Goal: Transaction & Acquisition: Book appointment/travel/reservation

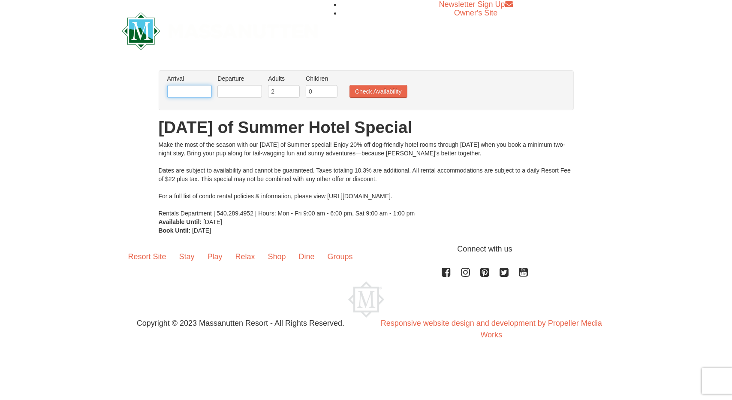
click at [190, 89] on input "text" at bounding box center [189, 91] width 45 height 13
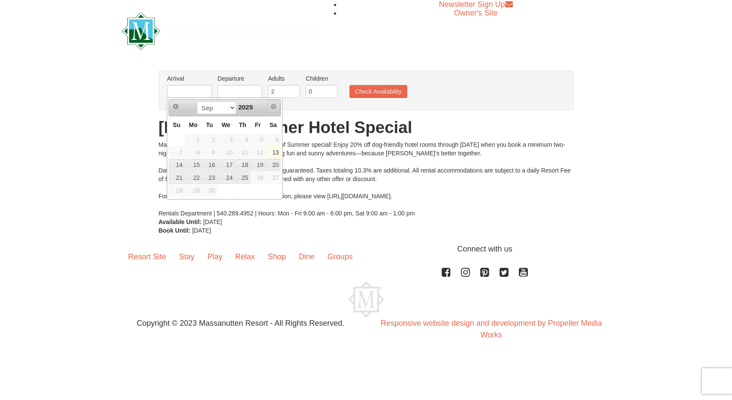
click at [275, 105] on span "Next" at bounding box center [273, 106] width 7 height 7
click at [272, 105] on span "Next" at bounding box center [273, 106] width 7 height 7
click at [225, 112] on select "Sep" at bounding box center [217, 107] width 40 height 13
click at [232, 108] on select "Sep" at bounding box center [217, 107] width 40 height 13
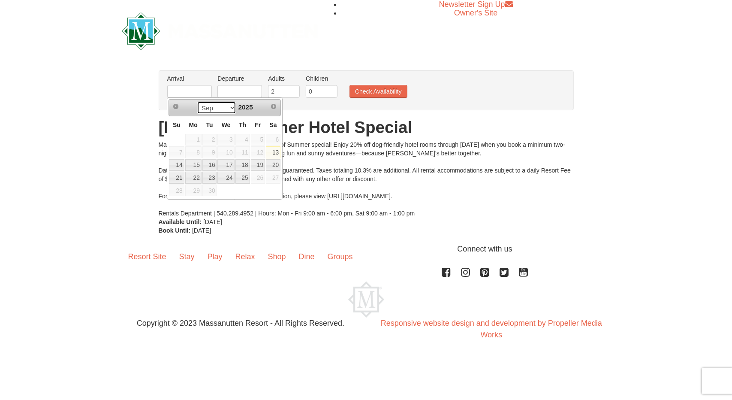
click at [232, 108] on select "Sep" at bounding box center [217, 107] width 40 height 13
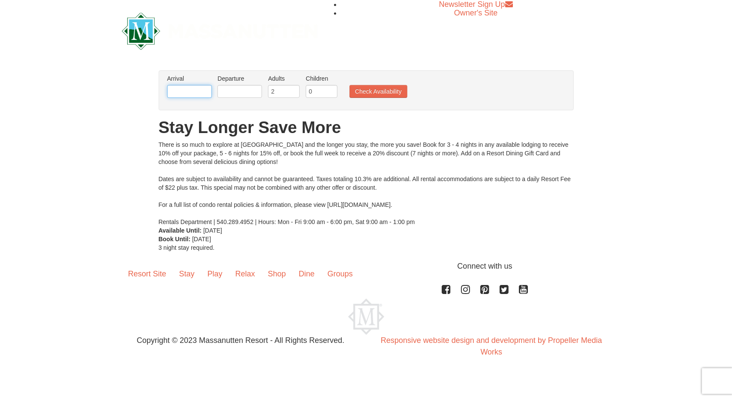
click at [197, 90] on input "text" at bounding box center [189, 91] width 45 height 13
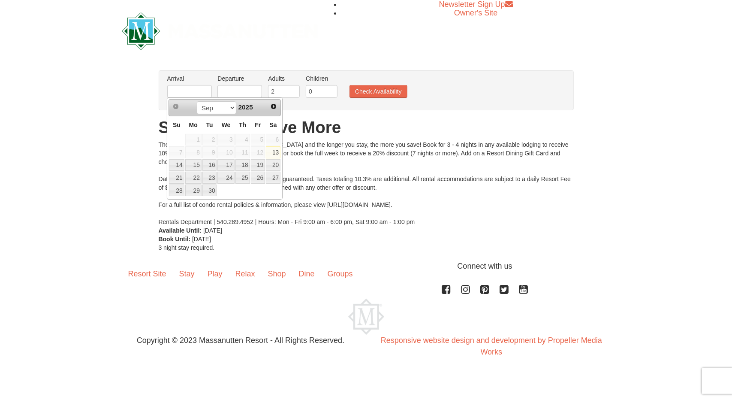
click at [261, 107] on div "Sep Oct Nov [DATE]" at bounding box center [224, 108] width 81 height 14
click at [229, 107] on select "Sep Oct Nov Dec" at bounding box center [217, 107] width 40 height 13
click at [263, 176] on link "26" at bounding box center [258, 178] width 15 height 12
type input "[DATE]"
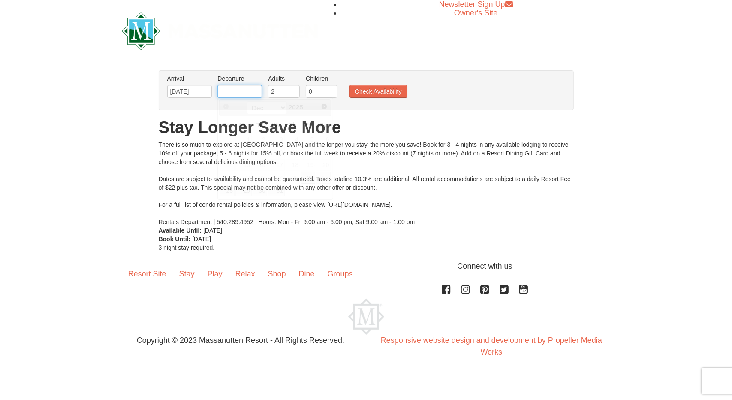
click at [241, 88] on input "text" at bounding box center [239, 91] width 45 height 13
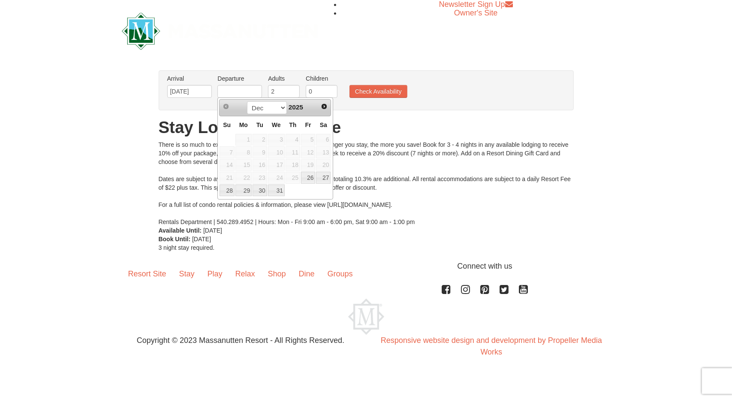
click at [310, 107] on div "[DATE]" at bounding box center [275, 108] width 81 height 14
click at [247, 191] on link "29" at bounding box center [243, 190] width 16 height 12
type input "[DATE]"
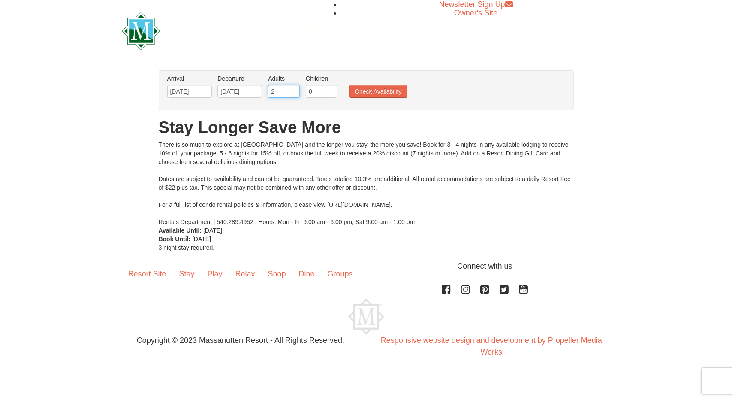
click at [288, 90] on input "2" at bounding box center [284, 91] width 32 height 13
click at [297, 93] on input "2" at bounding box center [284, 91] width 32 height 13
click at [294, 91] on input "3" at bounding box center [284, 91] width 32 height 13
click at [294, 91] on input "4" at bounding box center [284, 91] width 32 height 13
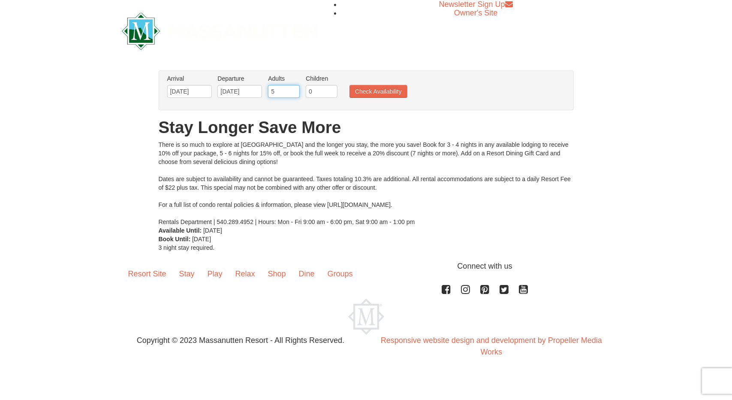
type input "5"
click at [294, 91] on input "5" at bounding box center [284, 91] width 32 height 13
type input "1"
click at [331, 89] on input "1" at bounding box center [322, 91] width 32 height 13
click at [378, 90] on button "Check Availability" at bounding box center [379, 91] width 58 height 13
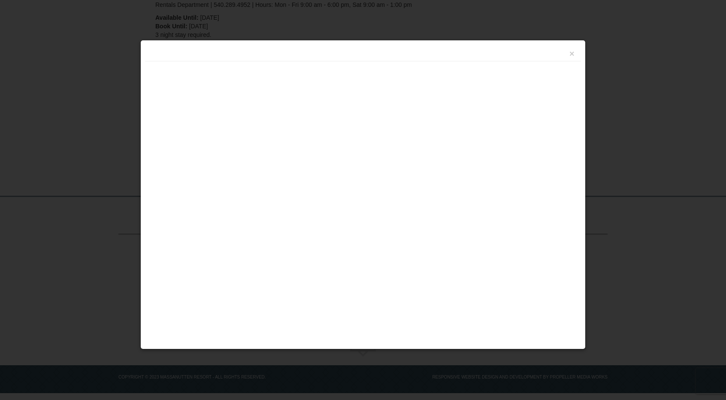
scroll to position [196, 0]
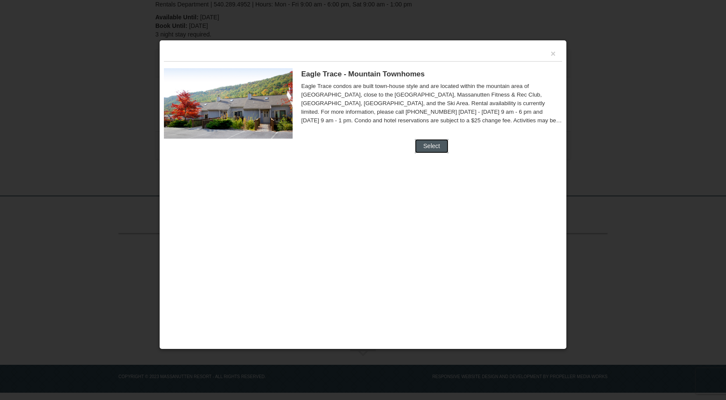
click at [436, 142] on button "Select" at bounding box center [432, 146] width 34 height 14
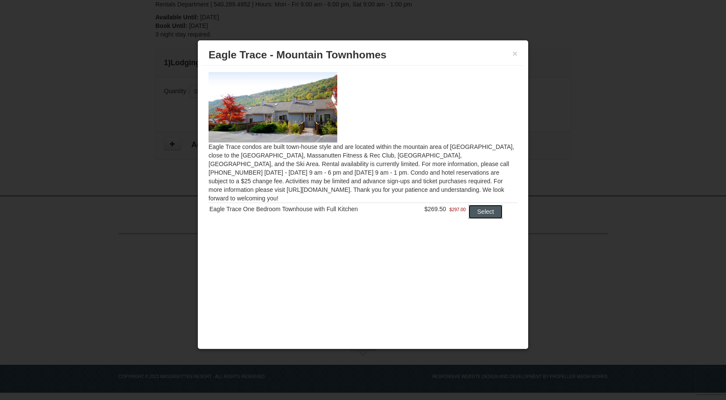
click at [492, 206] on button "Select" at bounding box center [485, 212] width 34 height 14
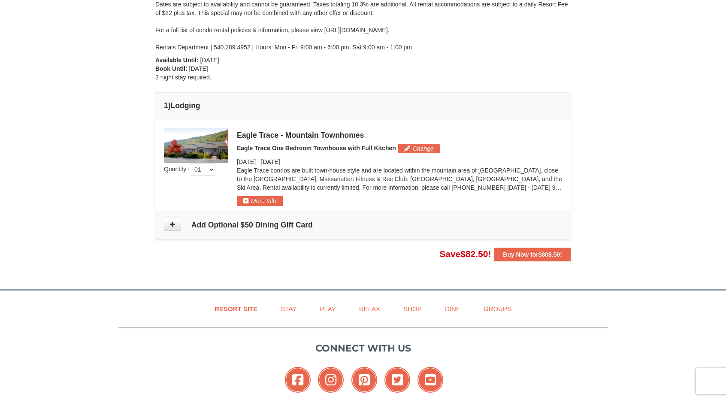
scroll to position [68, 0]
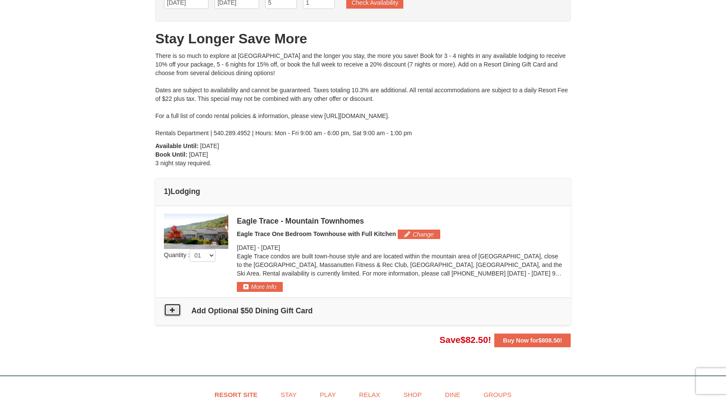
click at [177, 303] on button at bounding box center [172, 309] width 17 height 13
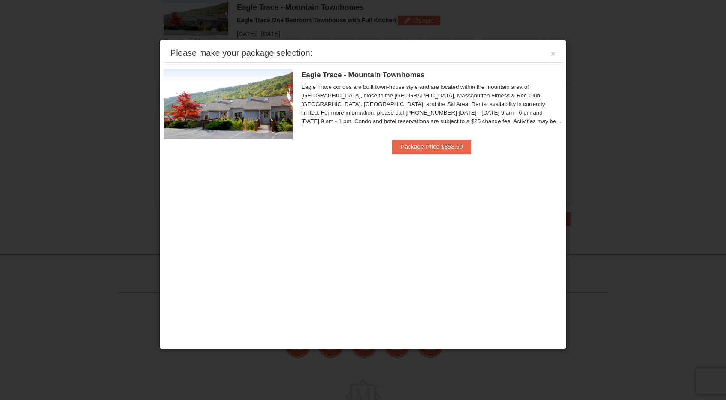
scroll to position [281, 0]
click at [549, 54] on div "Please make your package selection: ×" at bounding box center [363, 54] width 398 height 18
click at [557, 54] on div "Please make your package selection: ×" at bounding box center [363, 54] width 398 height 18
click at [552, 53] on button "×" at bounding box center [552, 53] width 5 height 9
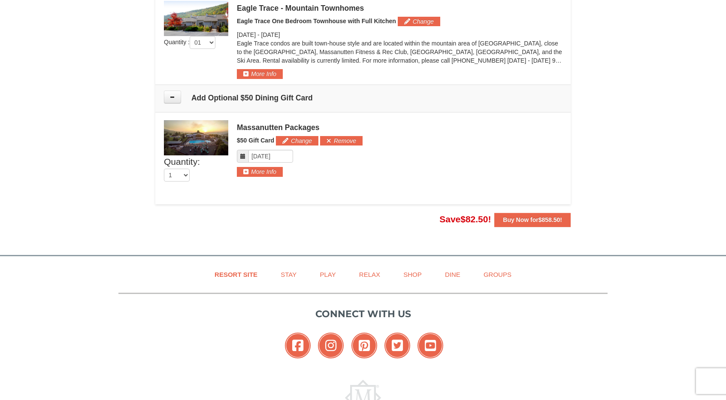
scroll to position [238, 0]
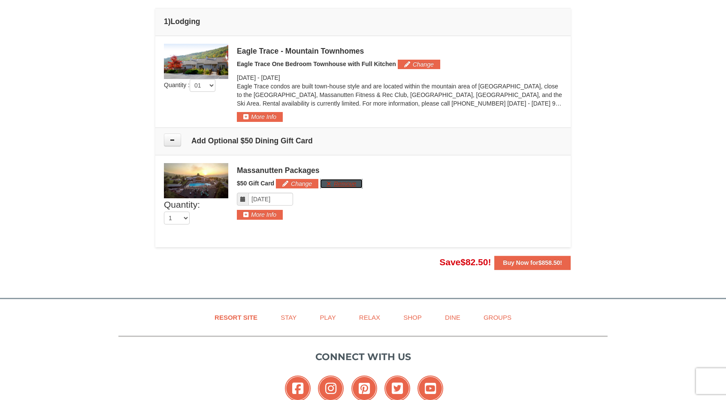
click at [341, 181] on button "Remove" at bounding box center [341, 183] width 42 height 9
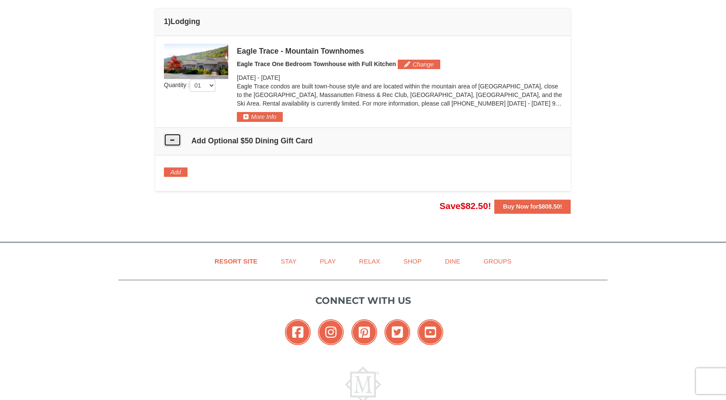
click at [178, 138] on button at bounding box center [172, 139] width 17 height 13
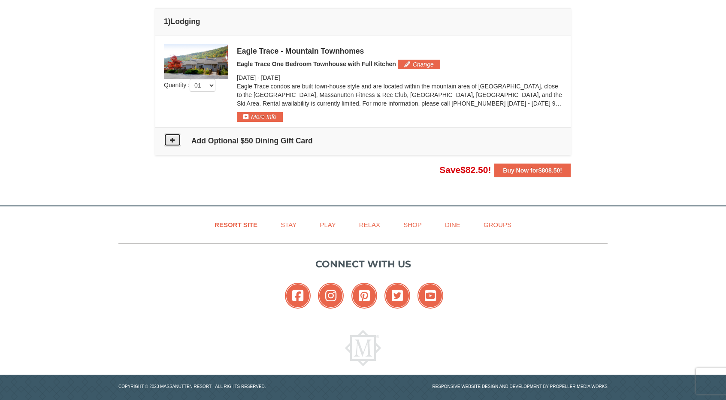
click at [178, 138] on button at bounding box center [172, 139] width 17 height 13
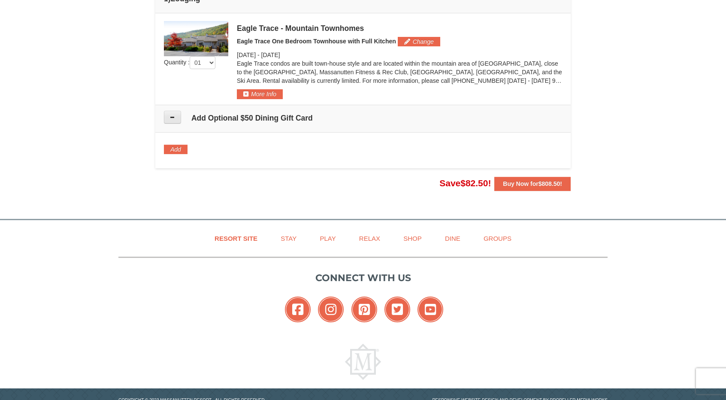
scroll to position [284, 0]
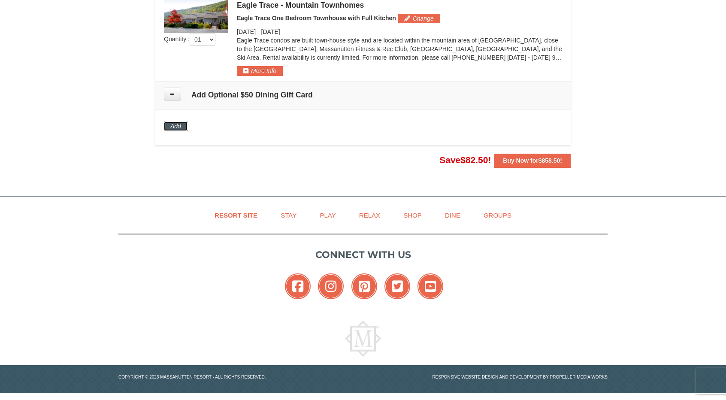
click at [176, 124] on button "Add" at bounding box center [176, 125] width 24 height 9
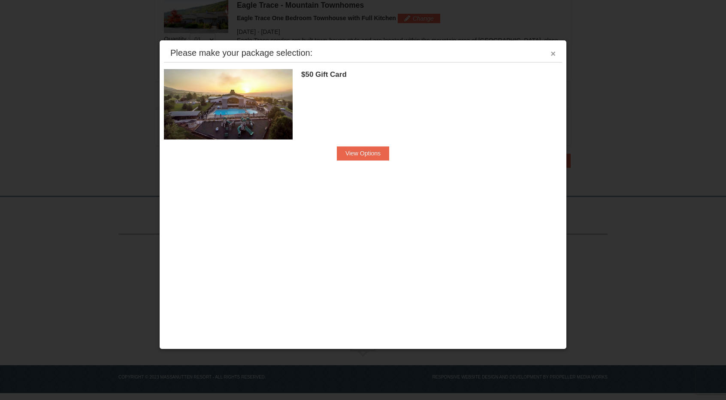
click at [552, 54] on button "×" at bounding box center [552, 53] width 5 height 9
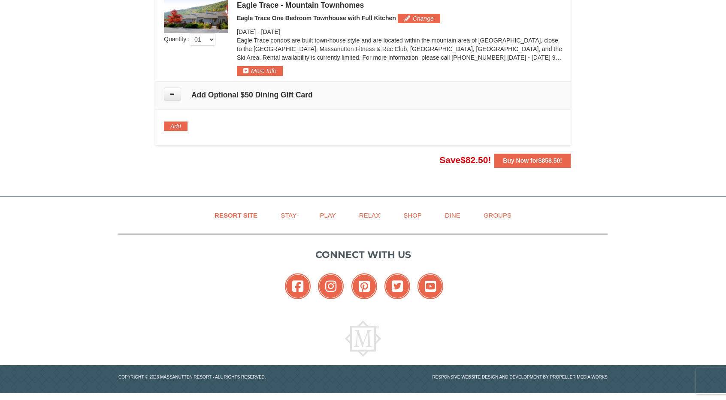
scroll to position [241, 0]
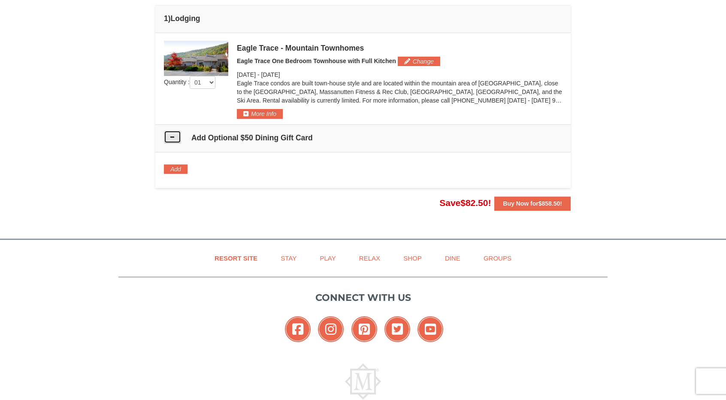
click at [174, 135] on icon at bounding box center [172, 137] width 6 height 6
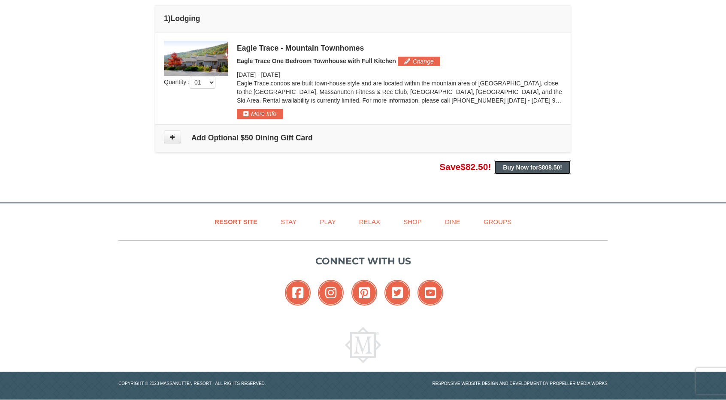
click at [548, 170] on button "Buy Now for $808.50 !" at bounding box center [532, 167] width 76 height 14
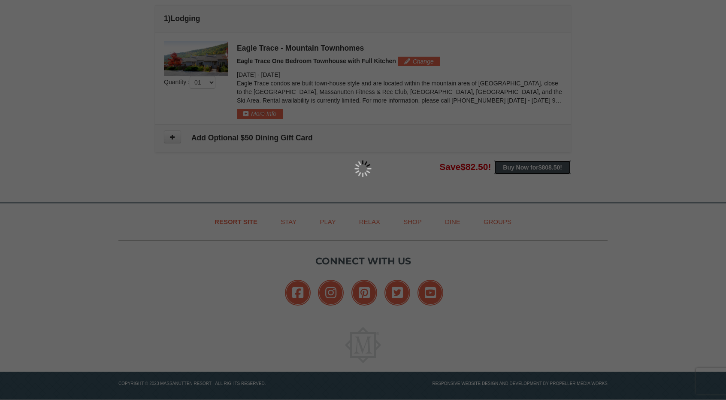
scroll to position [198, 0]
